Goal: Transaction & Acquisition: Book appointment/travel/reservation

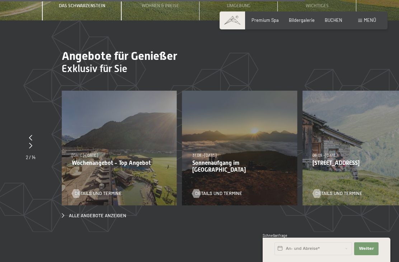
scroll to position [1906, 0]
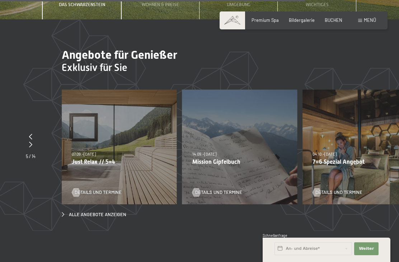
click at [141, 159] on p "Just Relax // 5=4" at bounding box center [119, 162] width 95 height 7
click at [115, 160] on p "Just Relax // 5=4" at bounding box center [119, 162] width 95 height 7
click at [138, 169] on div "07.09.–[DATE] 21.12.–[DATE] 11.01.–[DATE] 08.03.–[DATE] 08.11.–[DATE] 13.12.–[D…" at bounding box center [119, 147] width 115 height 115
click at [112, 192] on link "Details und Termine" at bounding box center [97, 193] width 50 height 6
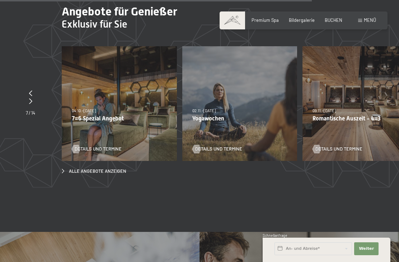
scroll to position [1950, 0]
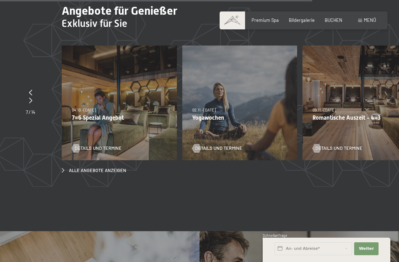
click at [336, 108] on span "09.11.–[DATE]" at bounding box center [324, 110] width 23 height 5
click at [342, 147] on span "Details und Termine" at bounding box center [339, 148] width 47 height 6
